Goal: Task Accomplishment & Management: Complete application form

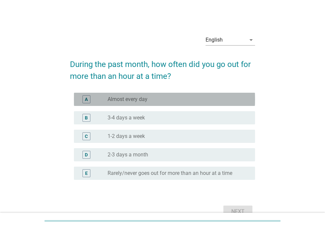
click at [86, 101] on div "A" at bounding box center [86, 99] width 3 height 7
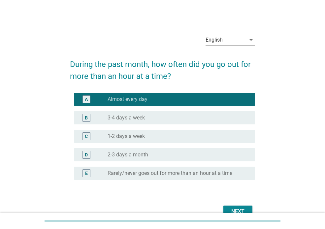
scroll to position [33, 0]
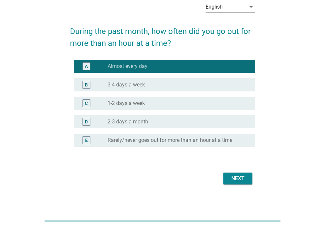
click at [228, 181] on button "Next" at bounding box center [238, 179] width 29 height 12
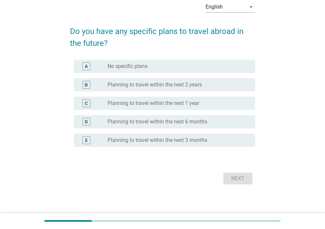
scroll to position [0, 0]
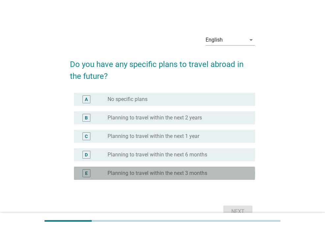
click at [111, 173] on label "Planning to travel within the next 3 months" at bounding box center [158, 173] width 100 height 7
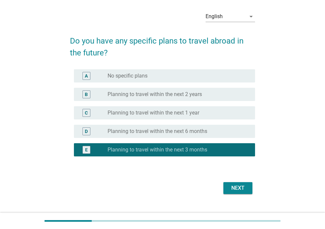
scroll to position [33, 0]
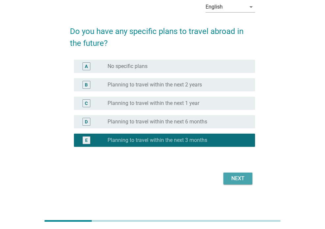
click at [238, 182] on div "Next" at bounding box center [238, 179] width 19 height 8
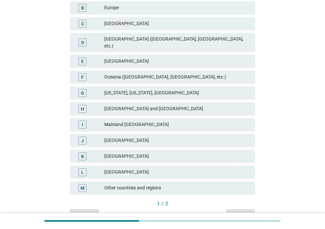
scroll to position [132, 0]
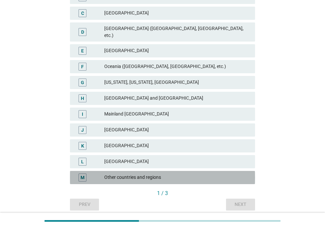
click at [130, 174] on div "Other countries and regions" at bounding box center [177, 178] width 146 height 8
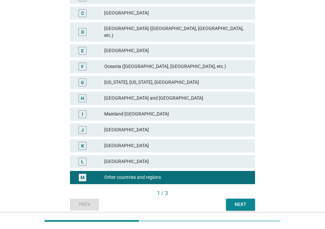
click at [236, 201] on div "Next" at bounding box center [241, 204] width 19 height 7
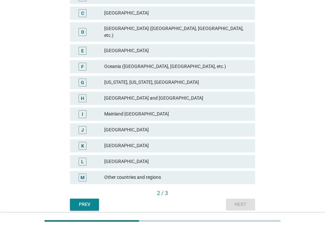
click at [130, 174] on div "Other countries and regions" at bounding box center [177, 178] width 146 height 8
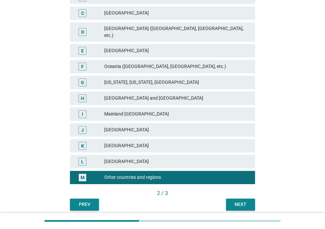
click at [245, 201] on div "Next" at bounding box center [241, 204] width 19 height 7
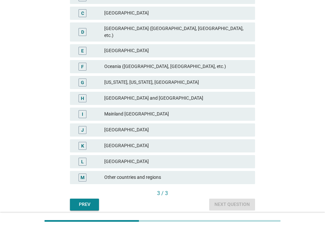
click at [133, 174] on div "Other countries and regions" at bounding box center [177, 178] width 146 height 8
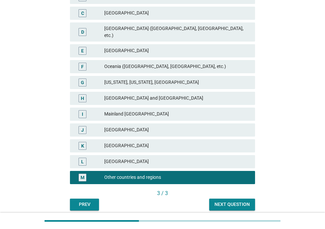
click at [229, 201] on div "Next question" at bounding box center [232, 204] width 35 height 7
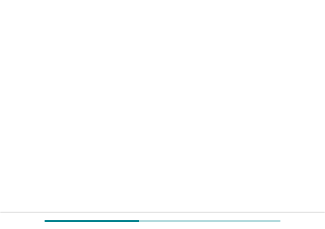
scroll to position [0, 0]
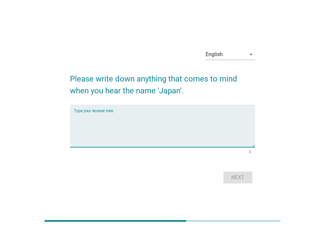
click at [130, 128] on textarea "Type your Answer here" at bounding box center [164, 130] width 181 height 35
type textarea "hi tech"
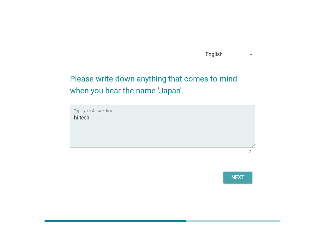
click at [230, 180] on div "Next" at bounding box center [238, 178] width 19 height 8
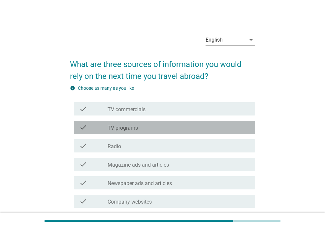
click at [102, 126] on div "check" at bounding box center [93, 128] width 28 height 8
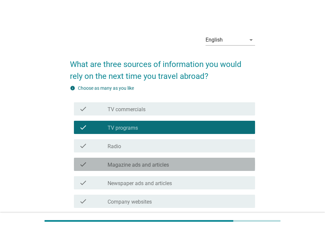
click at [111, 164] on label "Magazine ads and articles" at bounding box center [138, 165] width 61 height 7
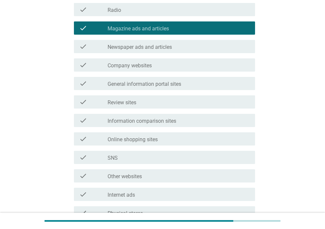
scroll to position [165, 0]
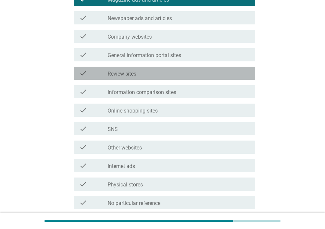
click at [123, 75] on label "Review sites" at bounding box center [122, 74] width 29 height 7
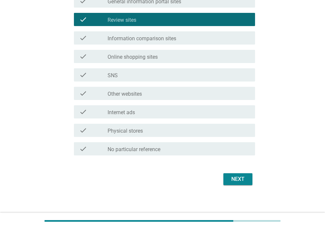
scroll to position [222, 0]
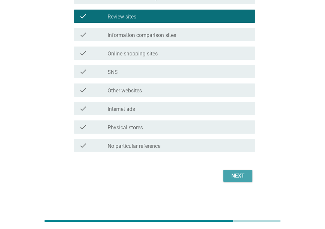
click at [233, 177] on div "Next" at bounding box center [238, 176] width 19 height 8
